Goal: Find specific page/section: Find specific page/section

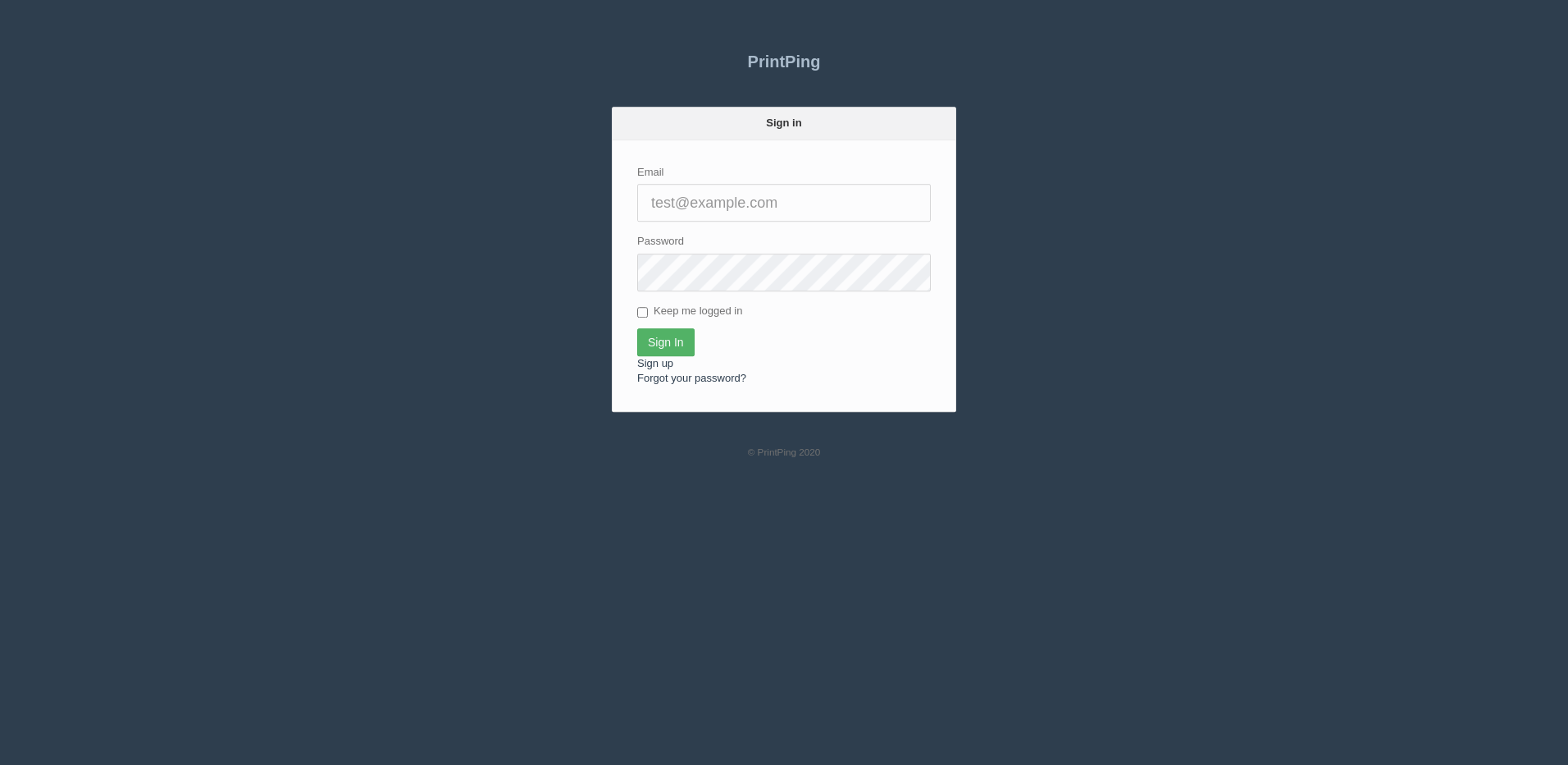
type input "[PERSON_NAME][EMAIL_ADDRESS][DOMAIN_NAME]"
click at [661, 342] on input "Sign In" at bounding box center [666, 342] width 57 height 28
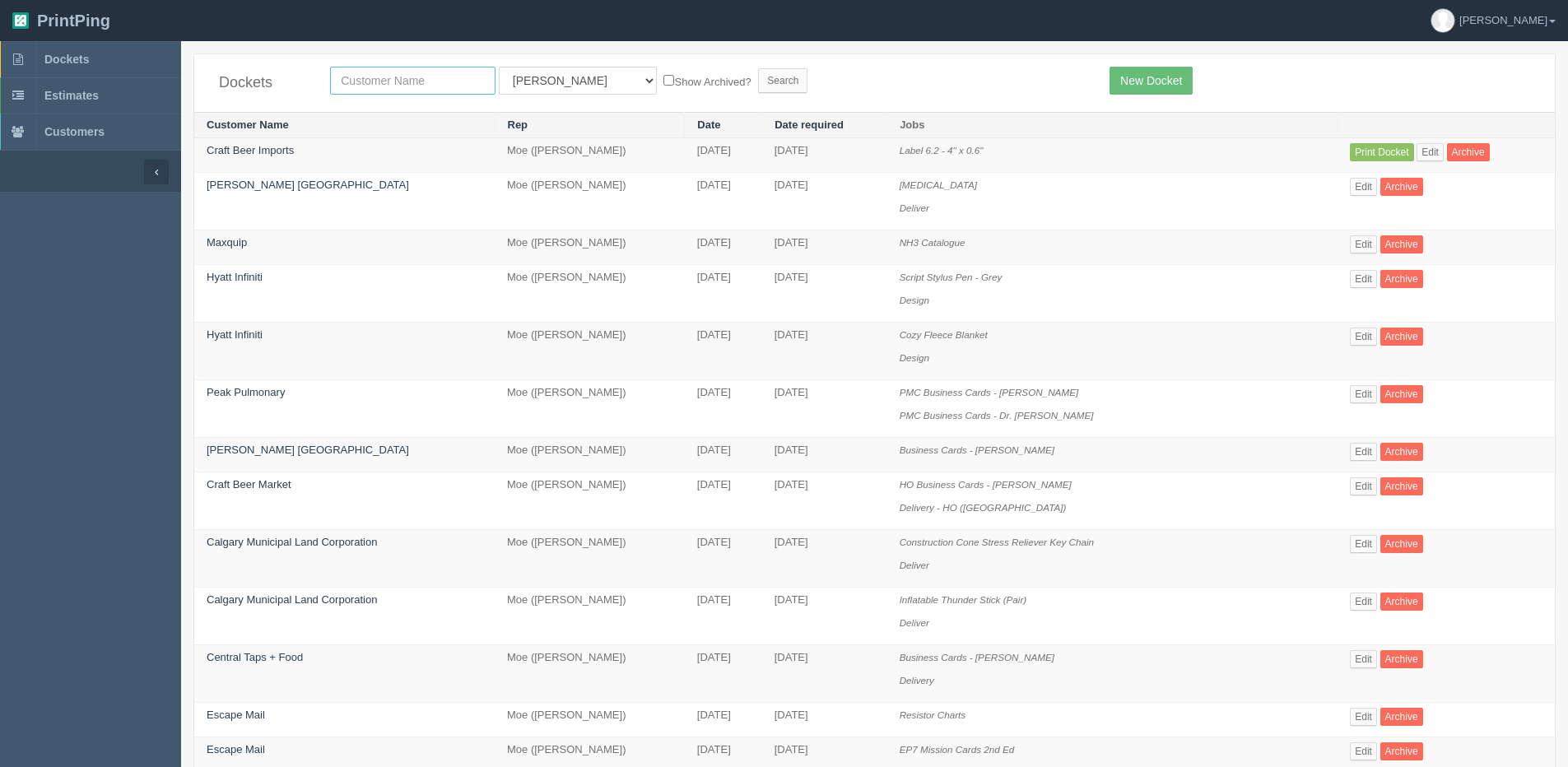
click at [393, 82] on input "text" at bounding box center [412, 81] width 165 height 28
type input "escape"
click at [663, 84] on label "Show Archived?" at bounding box center [707, 81] width 87 height 19
drag, startPoint x: 606, startPoint y: 84, endPoint x: 536, endPoint y: 94, distance: 70.7
click at [538, 92] on select "All Users Ali Ali Test 1 Aly Amy Ankit Arif Brandon Dan France Greg Jim Mark Ma…" at bounding box center [578, 81] width 158 height 28
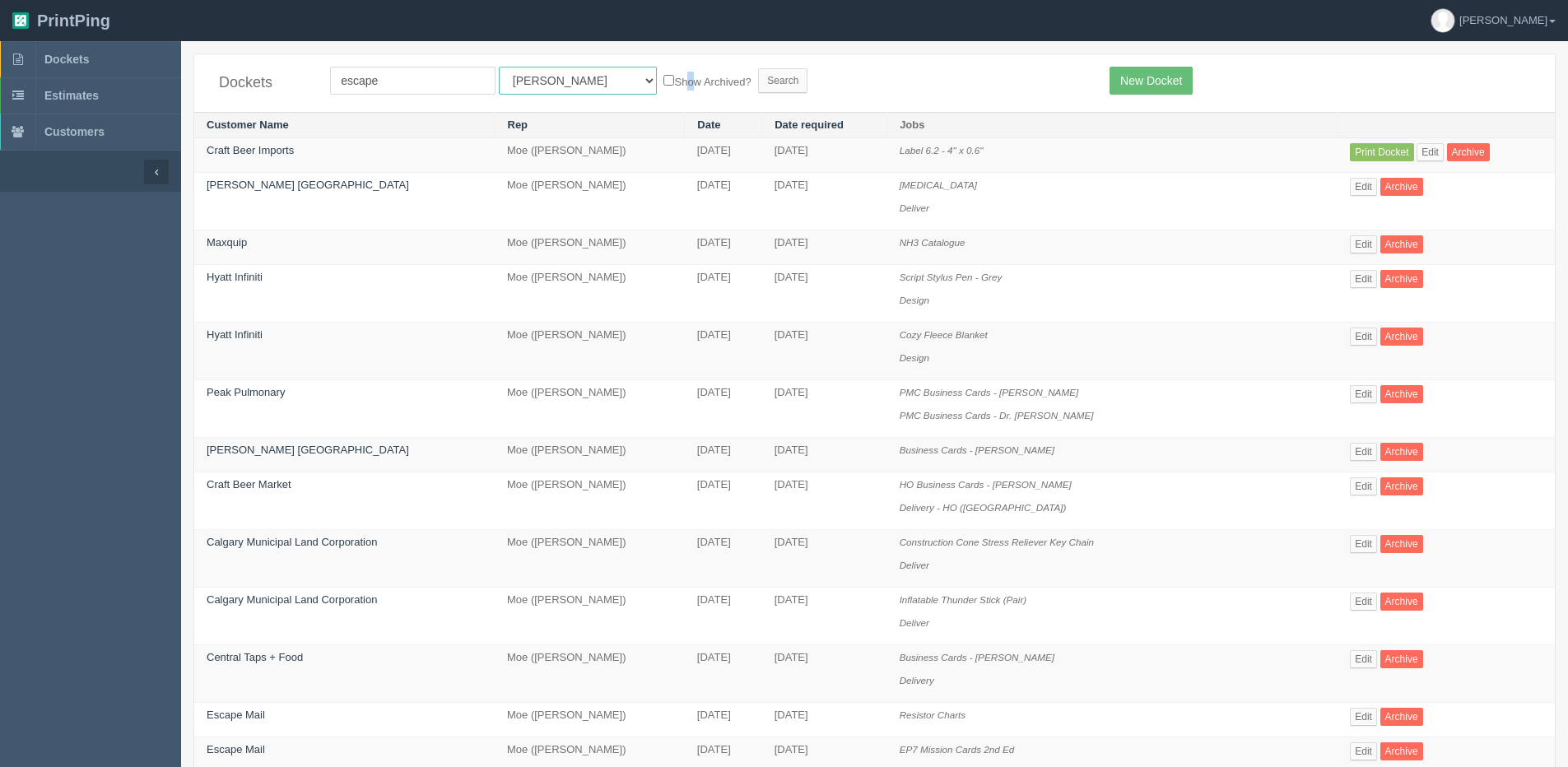
select select "1"
click at [499, 67] on select "All Users Ali Ali Test 1 Aly Amy Ankit Arif Brandon Dan France Greg Jim Mark Ma…" at bounding box center [578, 81] width 158 height 28
click at [758, 89] on input "Search" at bounding box center [782, 81] width 49 height 25
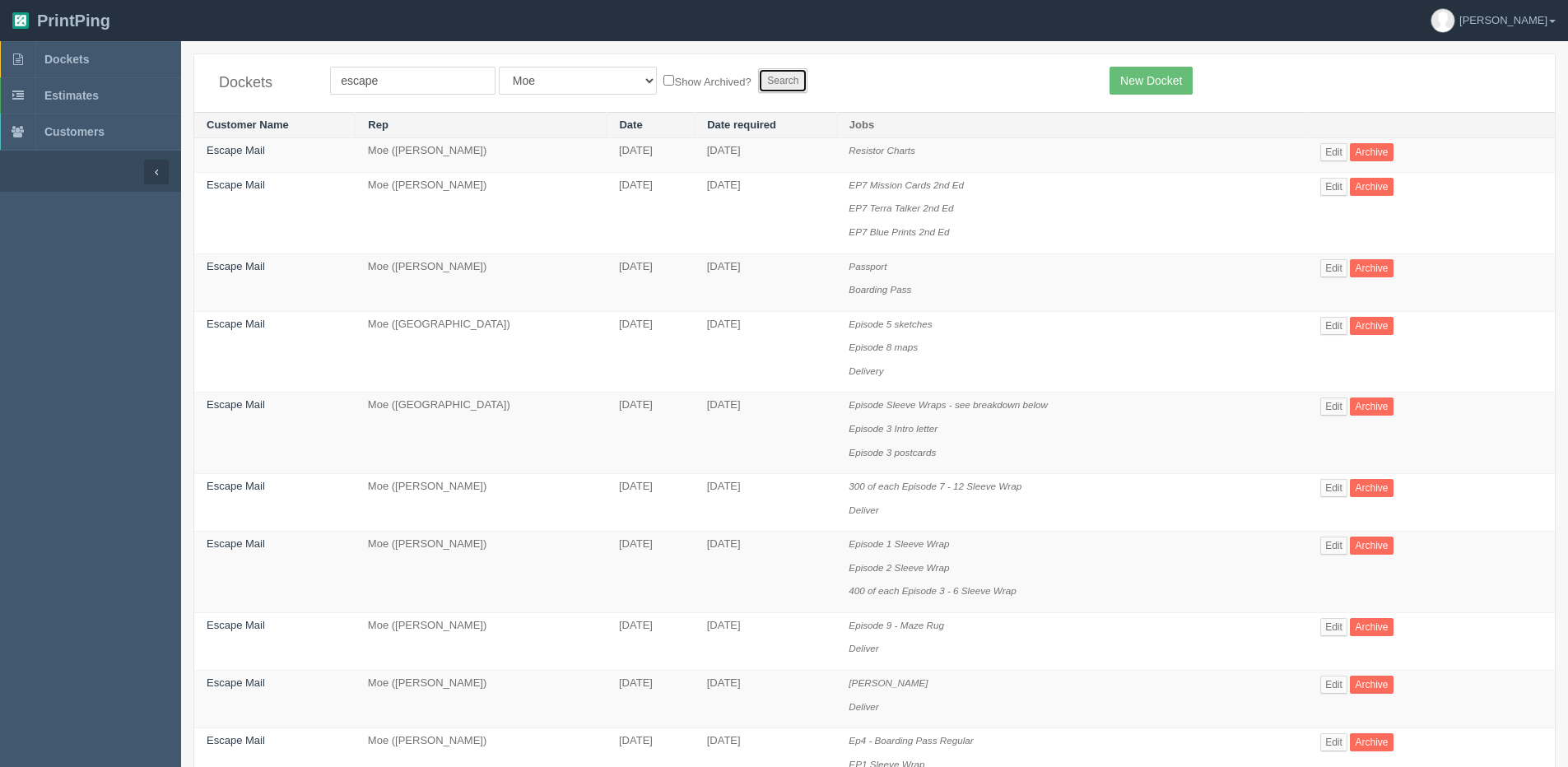
click at [758, 84] on input "Search" at bounding box center [782, 81] width 49 height 25
click at [1332, 403] on link "Edit" at bounding box center [1333, 406] width 27 height 18
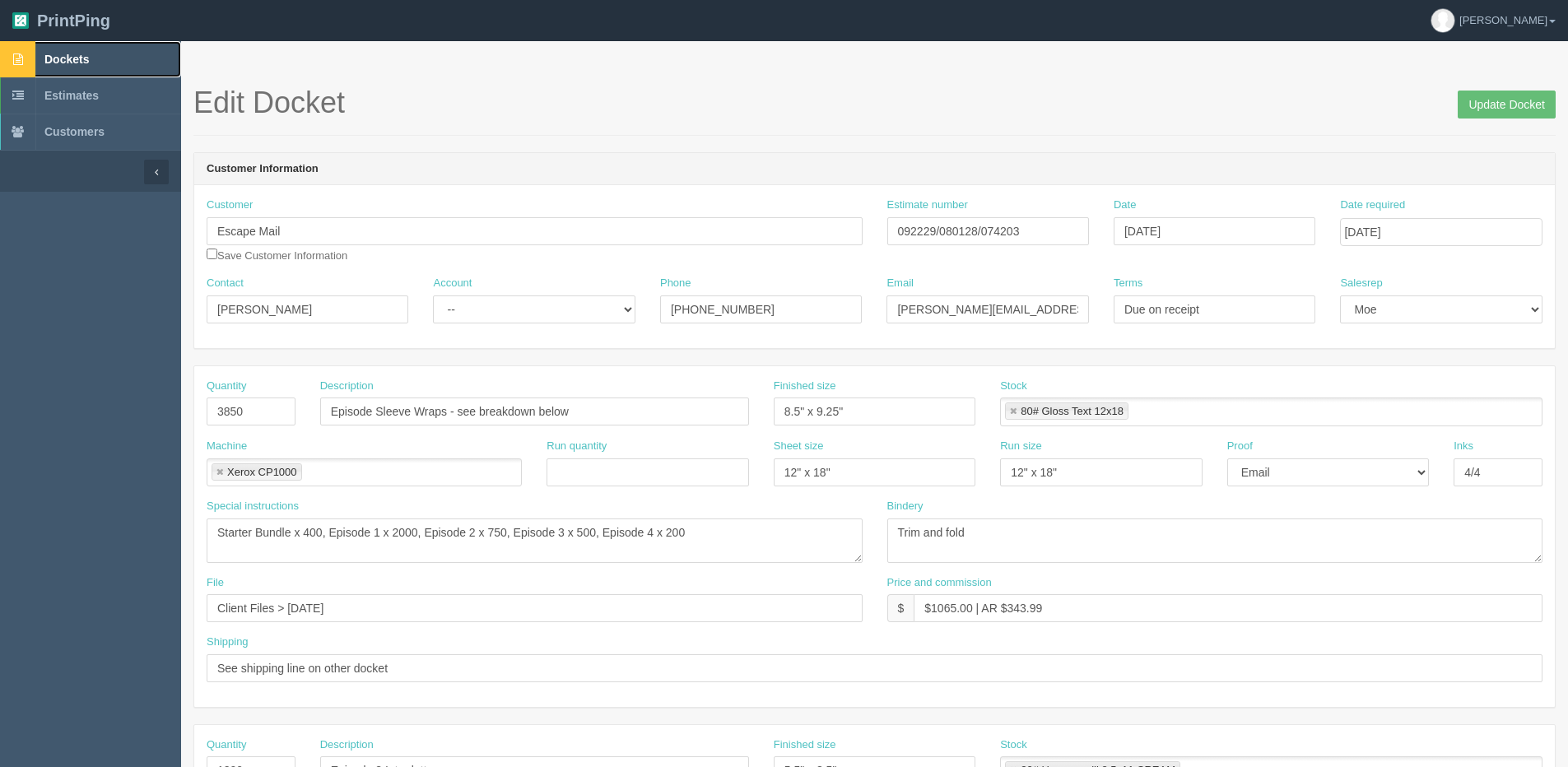
click at [36, 61] on link "Dockets" at bounding box center [90, 58] width 181 height 36
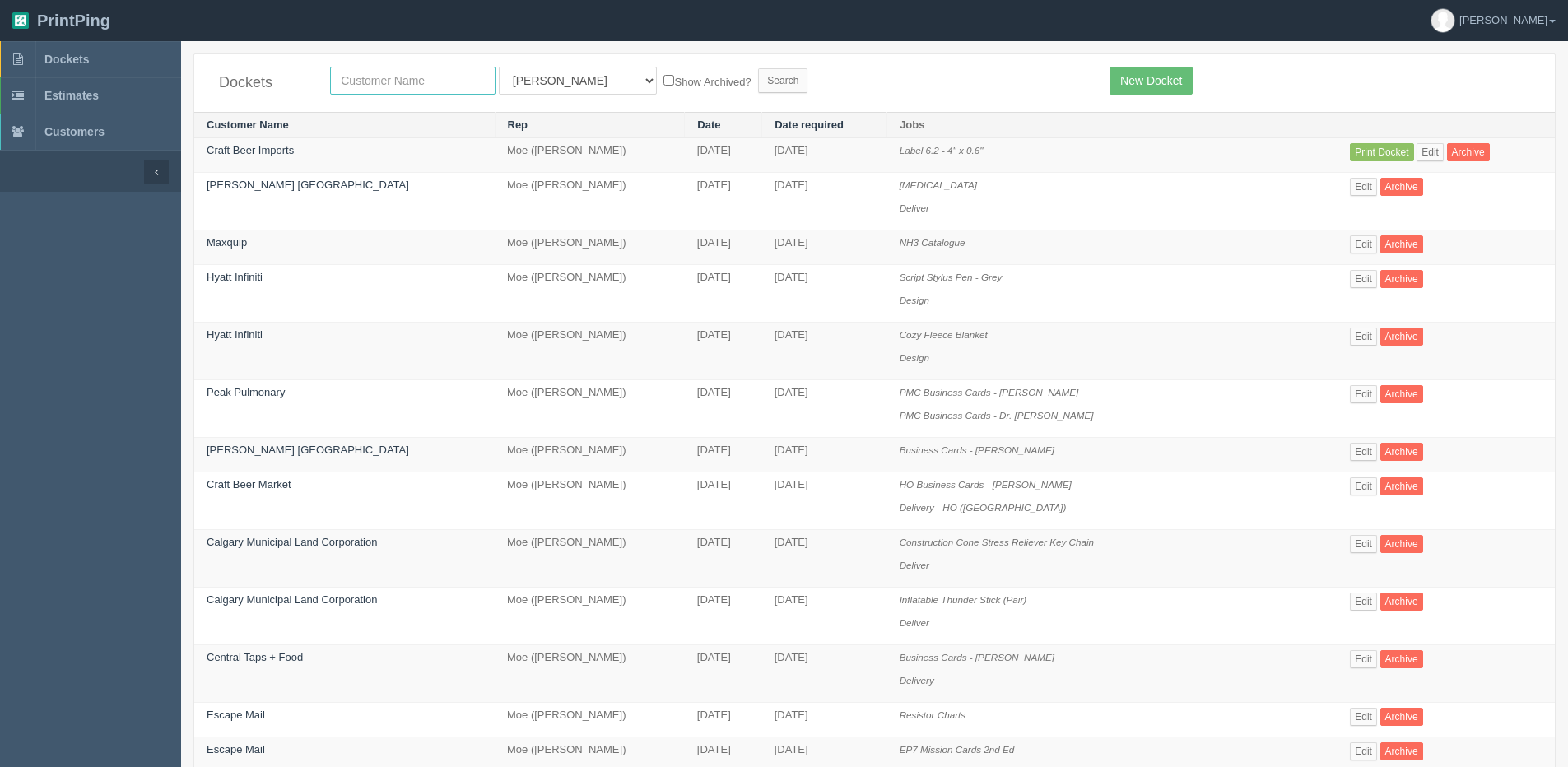
click at [366, 78] on input "text" at bounding box center [412, 81] width 165 height 28
type input "[GEOGRAPHIC_DATA]"
click at [758, 69] on input "Search" at bounding box center [782, 81] width 49 height 25
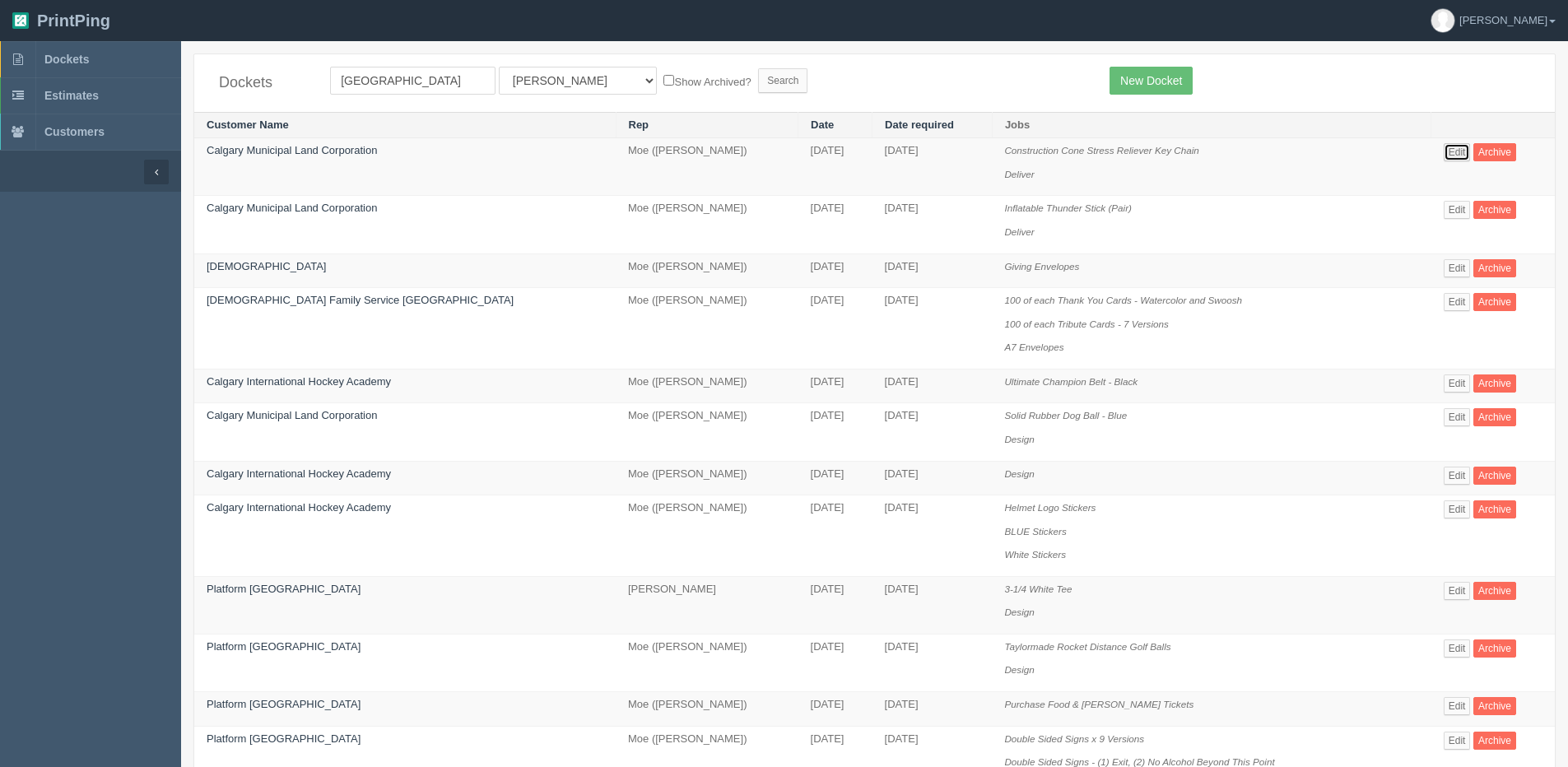
click at [1451, 149] on link "Edit" at bounding box center [1457, 151] width 27 height 18
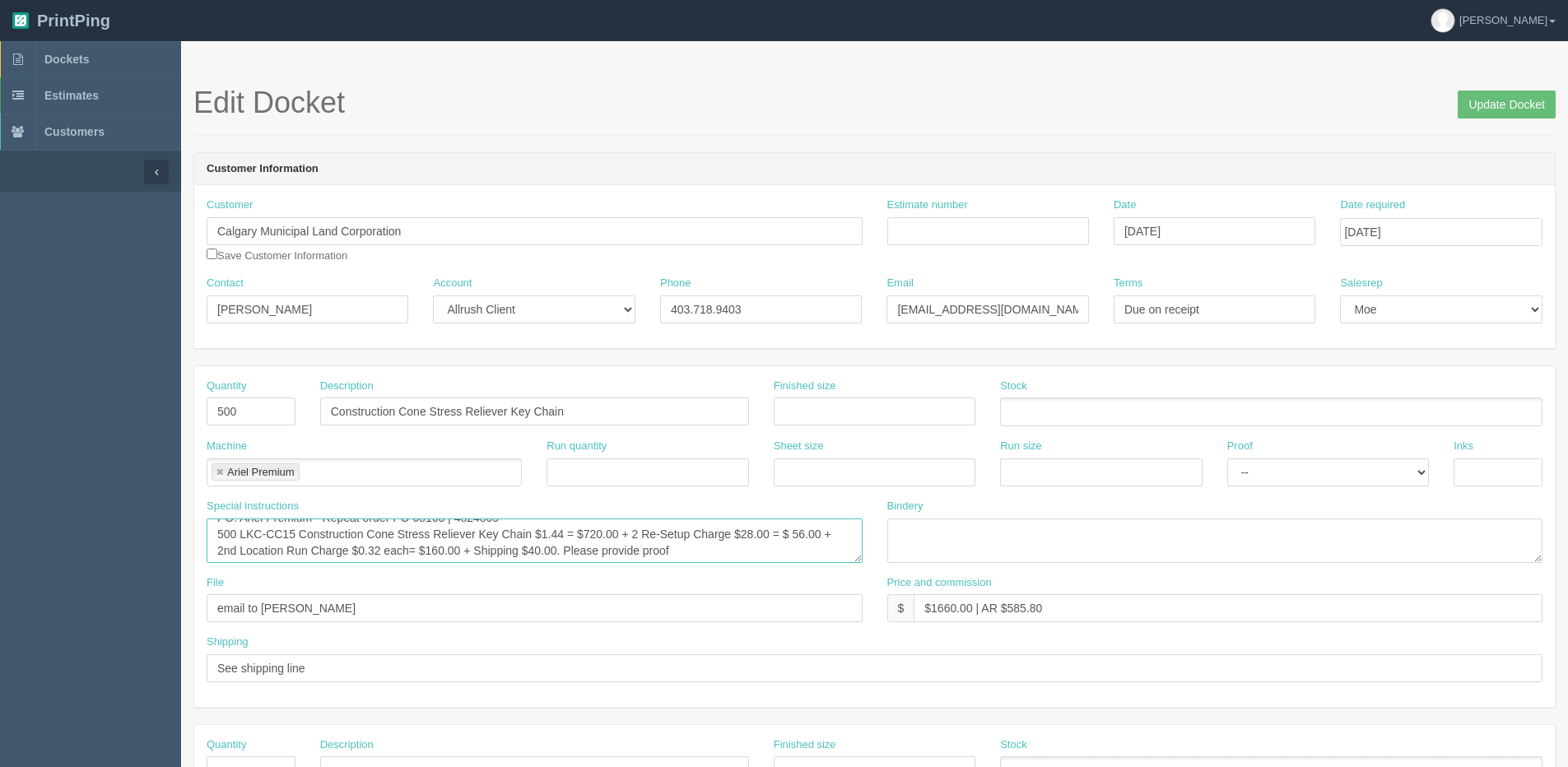
scroll to position [17, 0]
